Goal: Task Accomplishment & Management: Complete application form

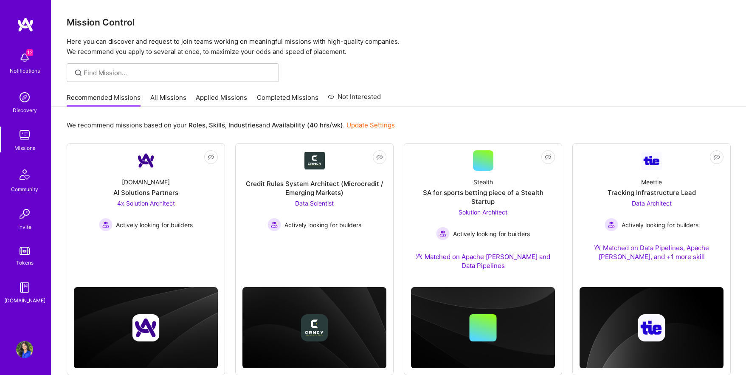
click at [239, 93] on link "Applied Missions" at bounding box center [221, 100] width 51 height 14
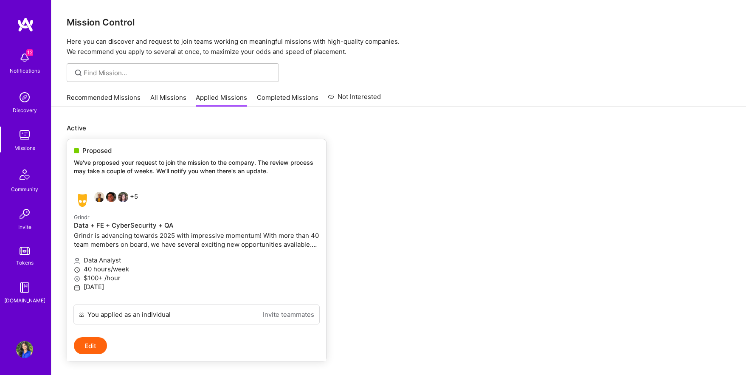
click at [136, 195] on div "+5" at bounding box center [106, 200] width 64 height 17
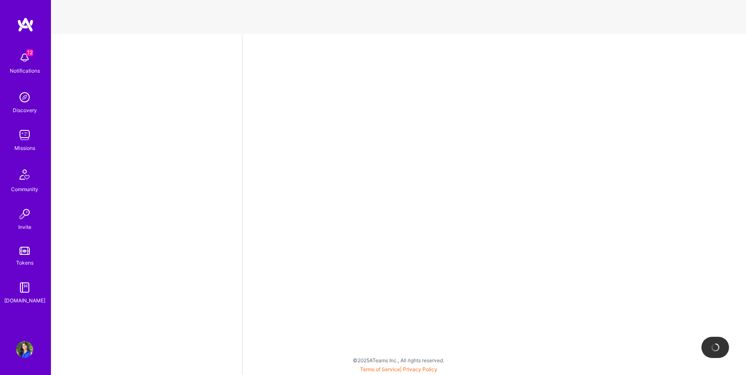
select select "US"
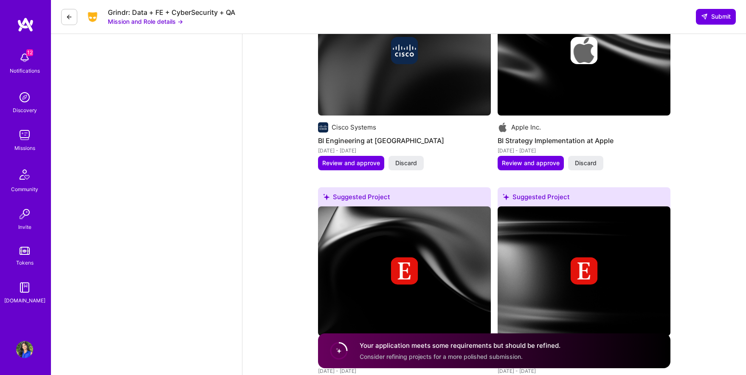
scroll to position [1267, 0]
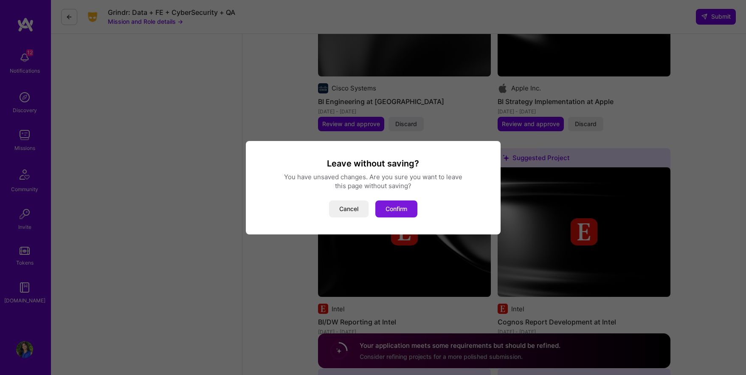
click at [404, 210] on button "Confirm" at bounding box center [397, 209] width 42 height 17
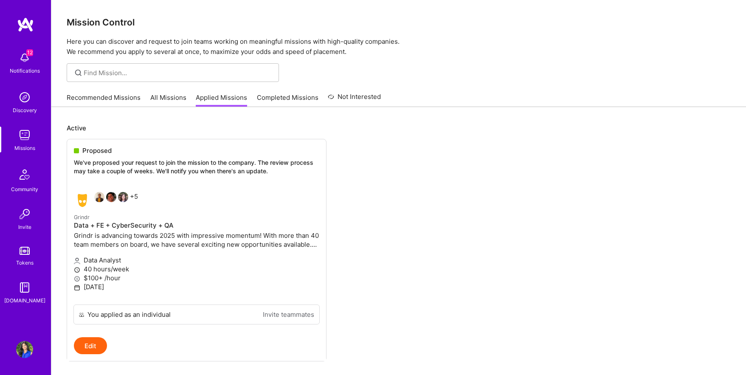
click at [297, 96] on link "Completed Missions" at bounding box center [288, 100] width 62 height 14
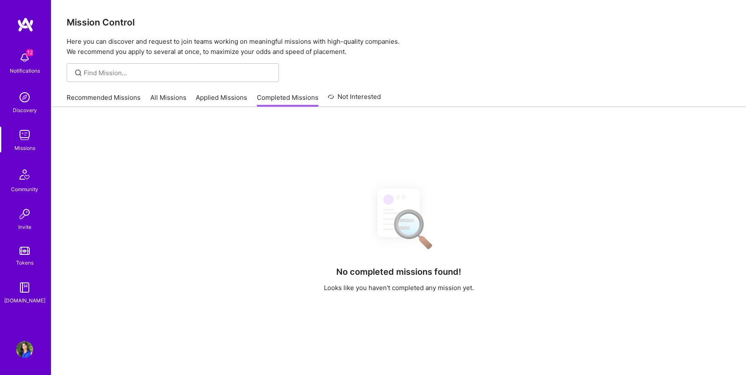
click at [229, 98] on link "Applied Missions" at bounding box center [221, 100] width 51 height 14
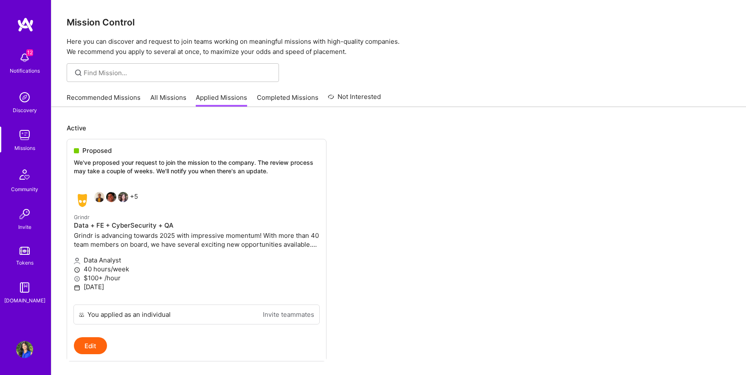
click at [162, 99] on link "All Missions" at bounding box center [168, 100] width 36 height 14
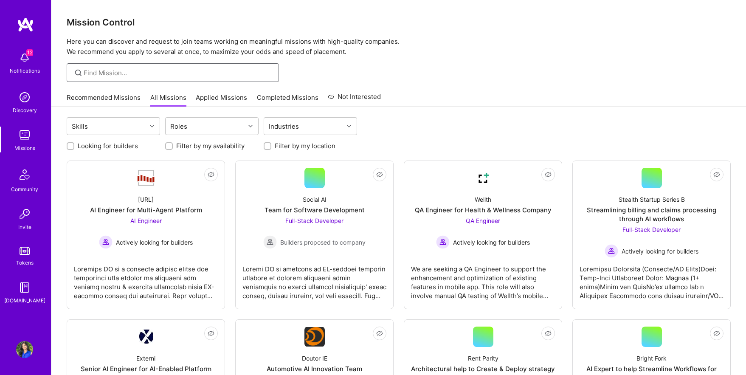
click at [154, 71] on input at bounding box center [178, 72] width 189 height 9
type input "grindr"
click at [208, 95] on link "Applied Missions" at bounding box center [221, 100] width 51 height 14
